Goal: Communication & Community: Answer question/provide support

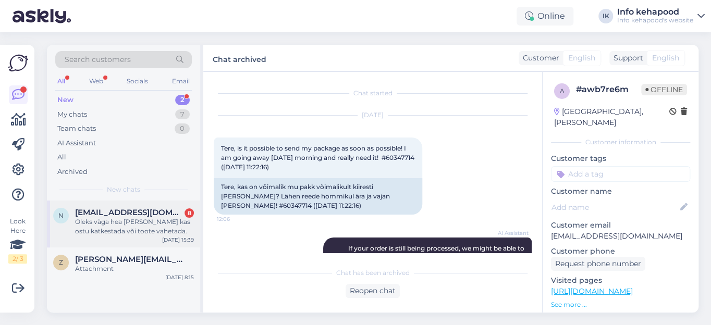
scroll to position [449, 0]
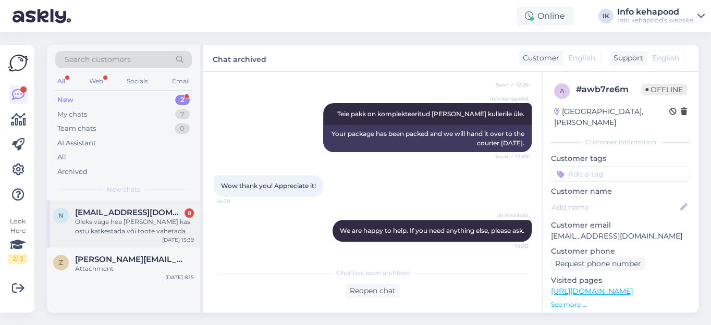
click at [124, 212] on span "[EMAIL_ADDRESS][DOMAIN_NAME]" at bounding box center [129, 212] width 108 height 9
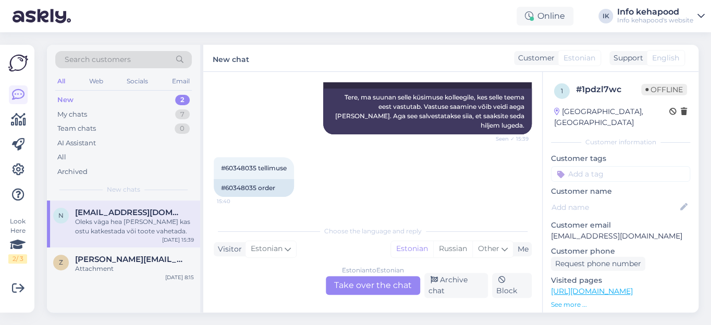
scroll to position [142, 0]
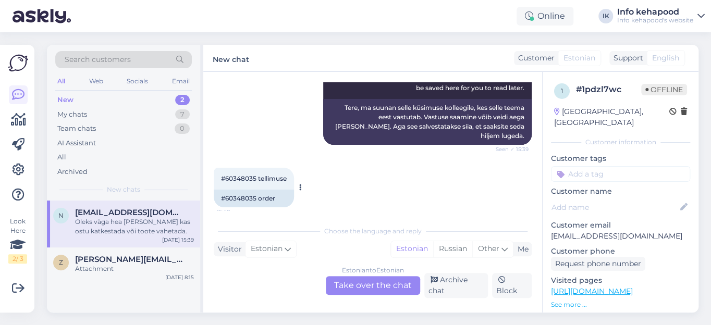
click at [246, 175] on span "#60348035 tellimuse" at bounding box center [254, 179] width 66 height 8
copy span "60348035"
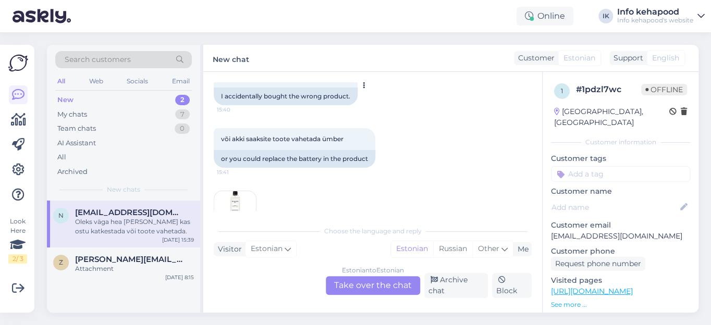
scroll to position [331, 0]
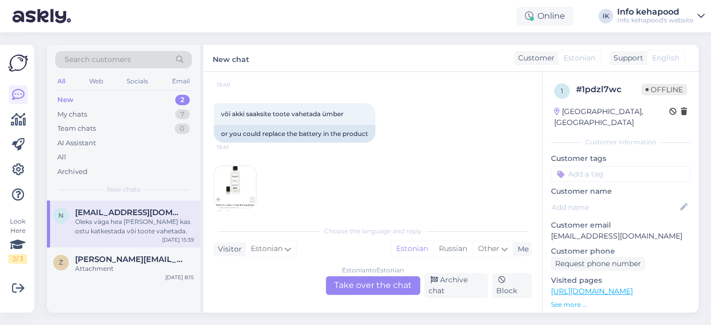
click at [251, 181] on img at bounding box center [235, 187] width 42 height 42
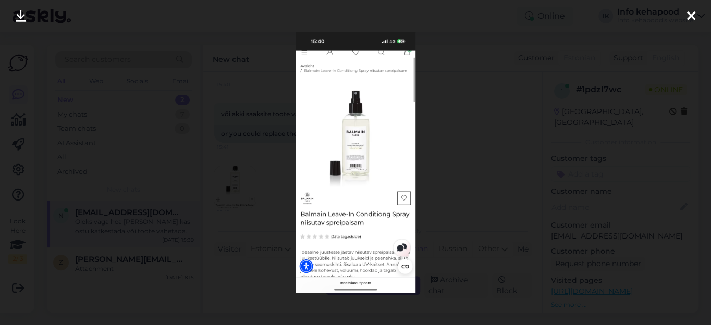
click at [688, 15] on icon at bounding box center [691, 17] width 8 height 14
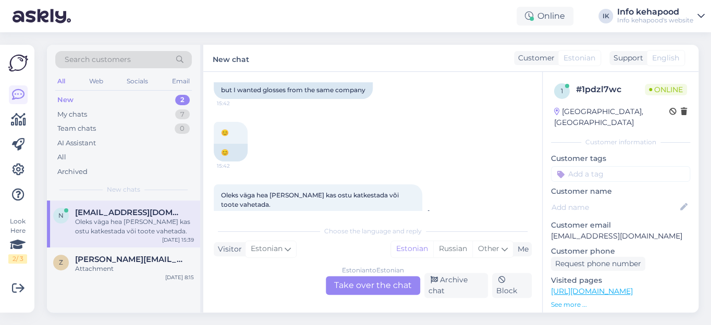
scroll to position [599, 0]
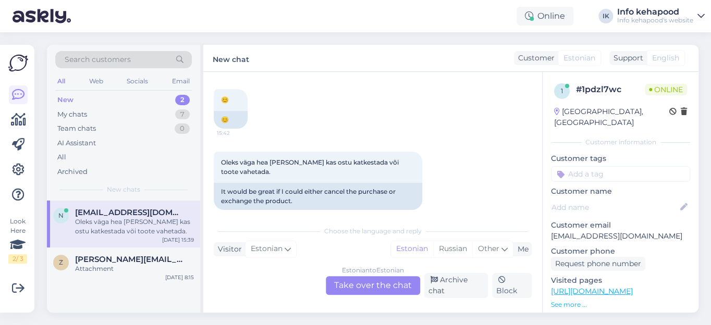
click at [372, 285] on div "Estonian to Estonian Take over the chat" at bounding box center [373, 285] width 94 height 19
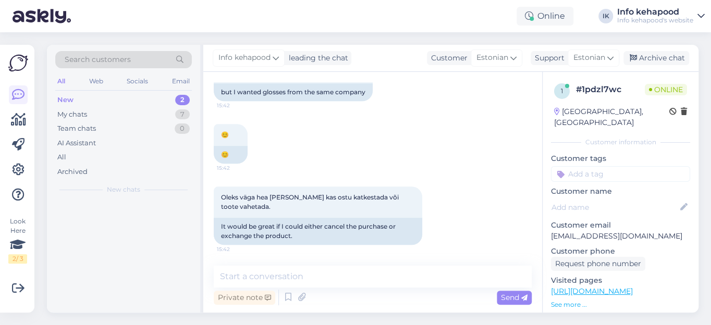
scroll to position [553, 0]
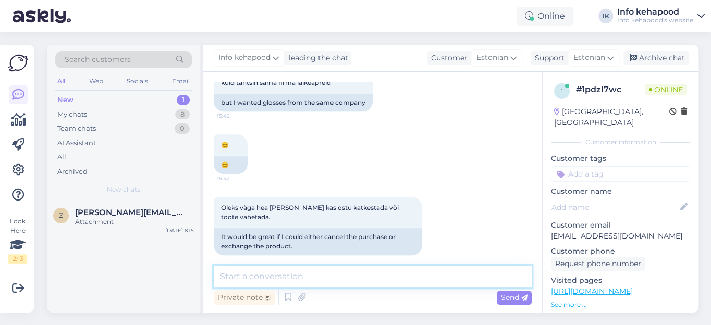
click at [271, 274] on textarea at bounding box center [373, 277] width 318 height 22
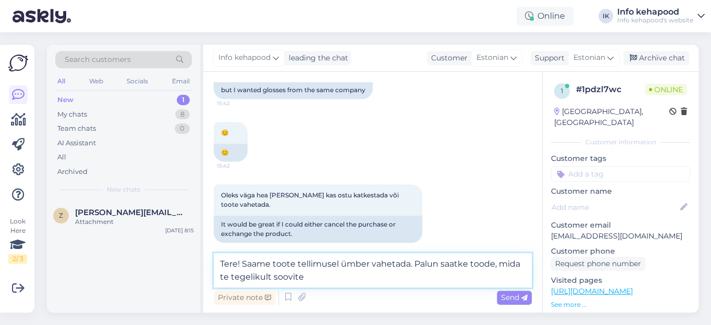
type textarea "Tere! Saame toote tellimusel ümber vahetada. Palun saatke toode, mida te tegeli…"
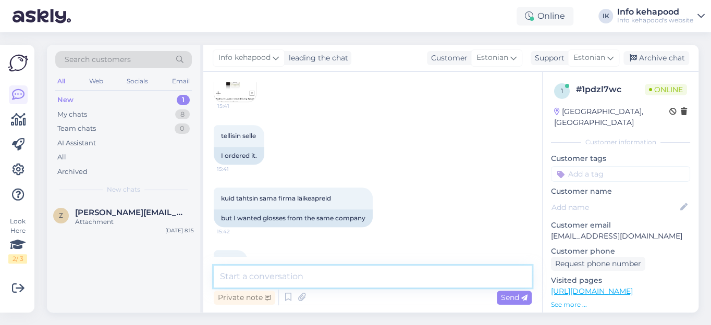
scroll to position [371, 0]
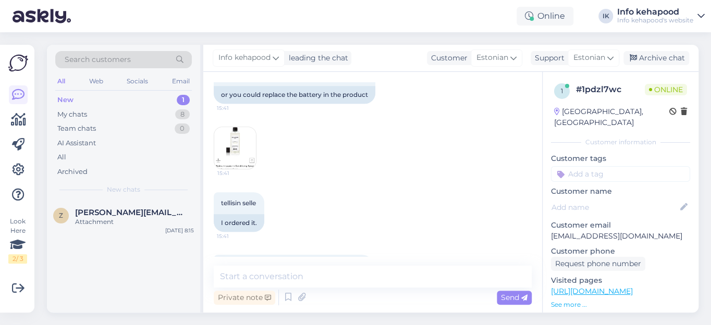
click at [230, 139] on img at bounding box center [235, 148] width 42 height 42
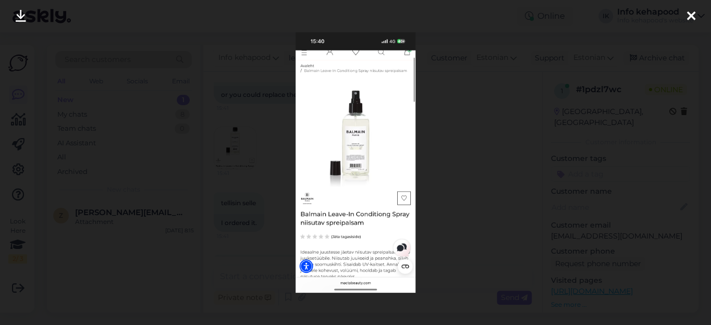
click at [689, 14] on icon at bounding box center [691, 17] width 8 height 14
